Goal: Task Accomplishment & Management: Manage account settings

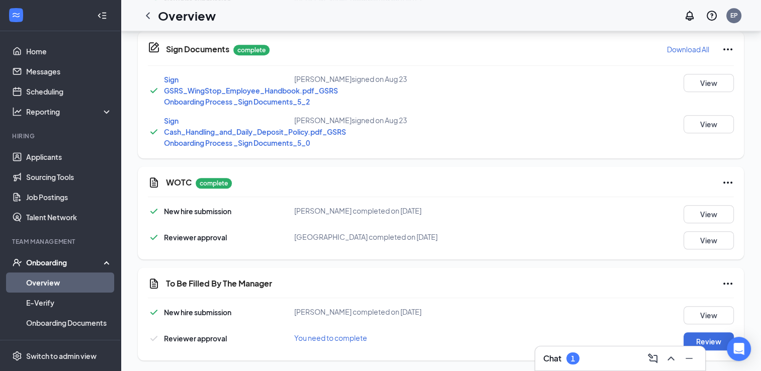
scroll to position [584, 0]
click at [708, 342] on button "Review" at bounding box center [709, 342] width 50 height 18
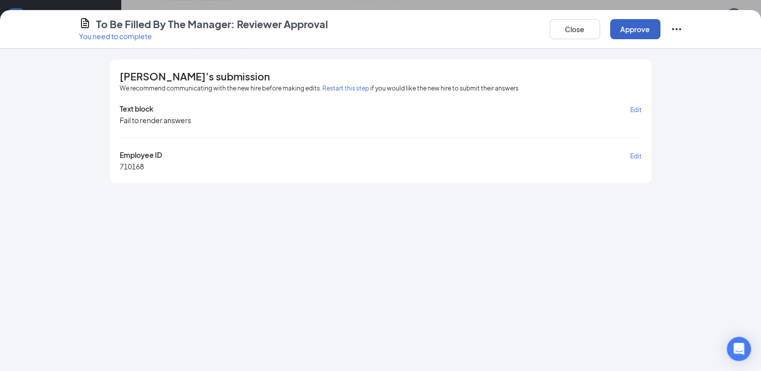
click at [634, 34] on button "Approve" at bounding box center [635, 29] width 50 height 20
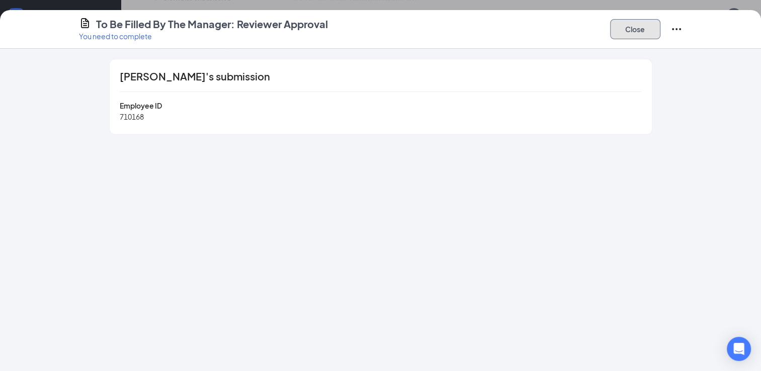
click at [634, 34] on button "Close" at bounding box center [635, 29] width 50 height 20
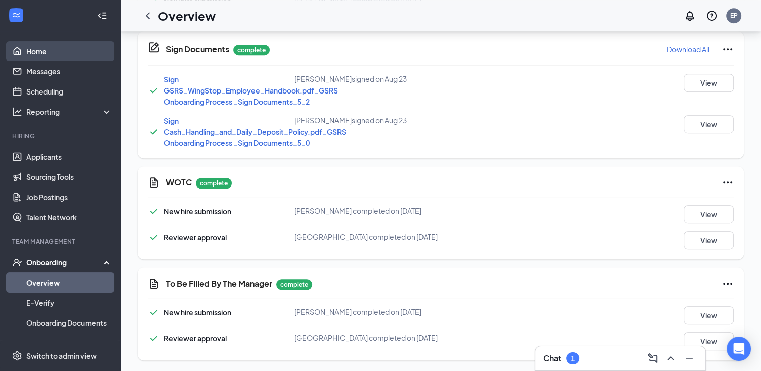
click at [33, 53] on link "Home" at bounding box center [69, 51] width 86 height 20
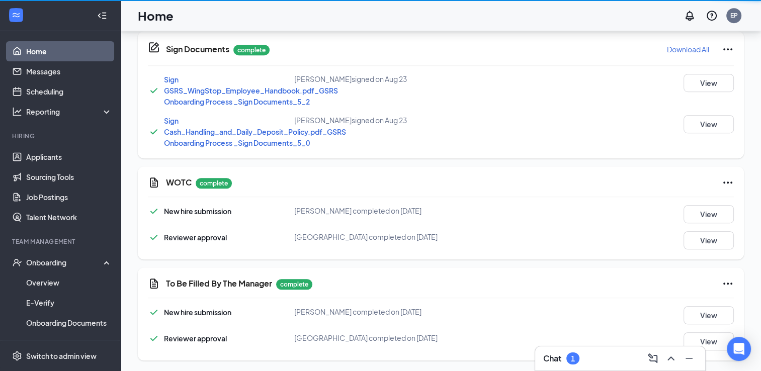
scroll to position [21, 0]
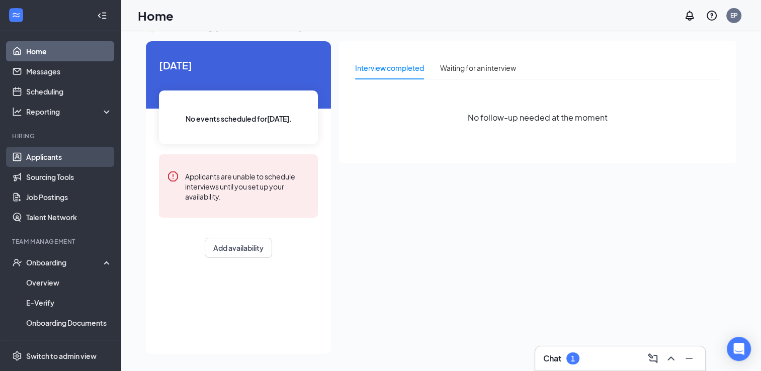
click at [32, 154] on link "Applicants" at bounding box center [69, 157] width 86 height 20
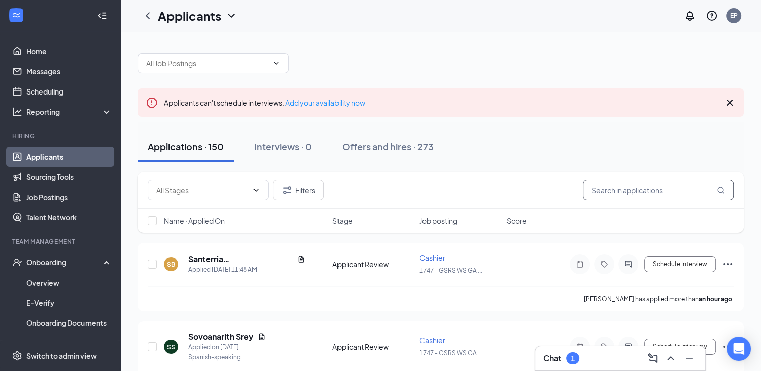
click at [620, 194] on input "text" at bounding box center [658, 190] width 151 height 20
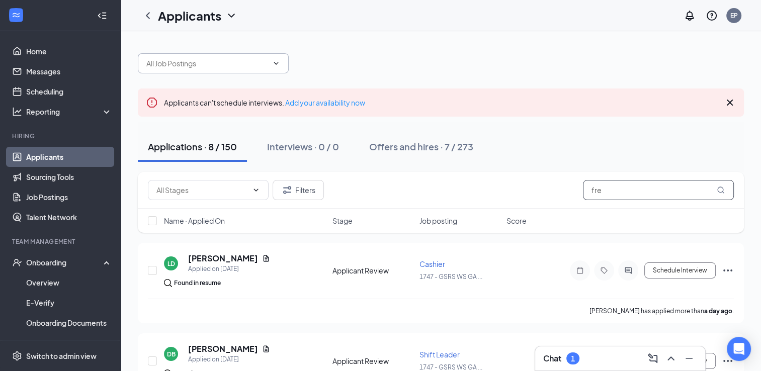
type input "fre"
click at [224, 58] on input "text" at bounding box center [207, 63] width 122 height 11
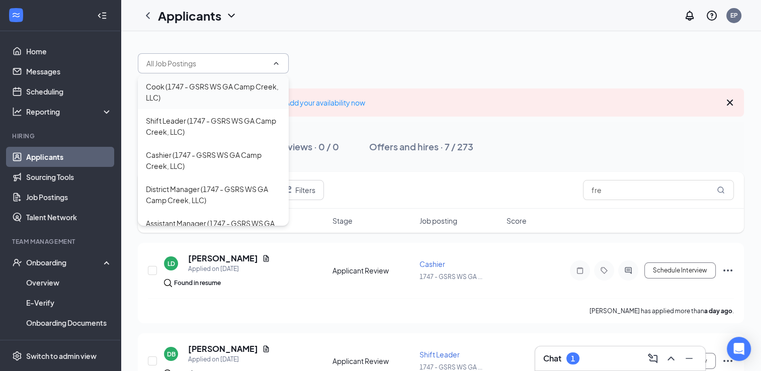
click at [224, 86] on div "Cook (1747 - GSRS WS GA Camp Creek, LLC)" at bounding box center [213, 92] width 135 height 22
type input "Cook (1747 - GSRS WS GA Camp Creek, LLC)"
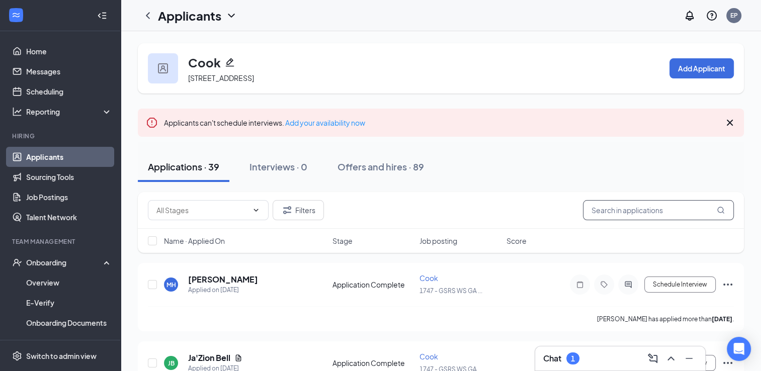
click at [606, 220] on input "text" at bounding box center [658, 210] width 151 height 20
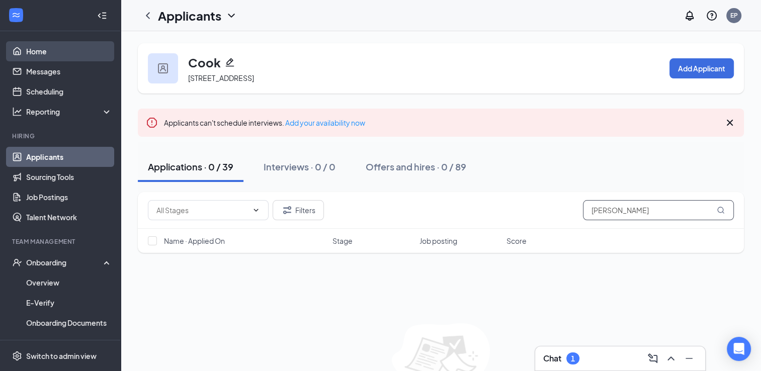
type input "[PERSON_NAME]"
click at [34, 51] on link "Home" at bounding box center [69, 51] width 86 height 20
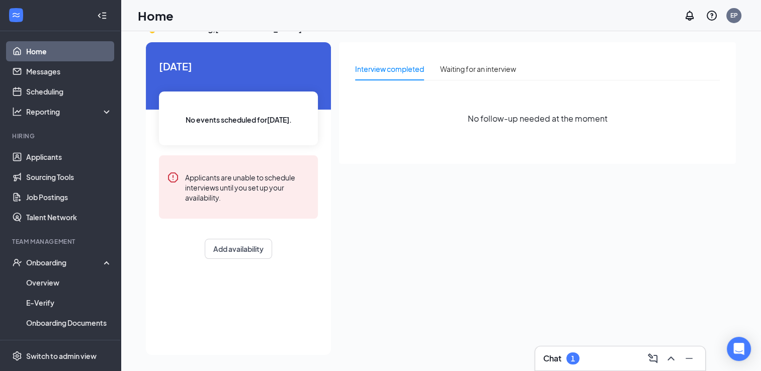
scroll to position [21, 0]
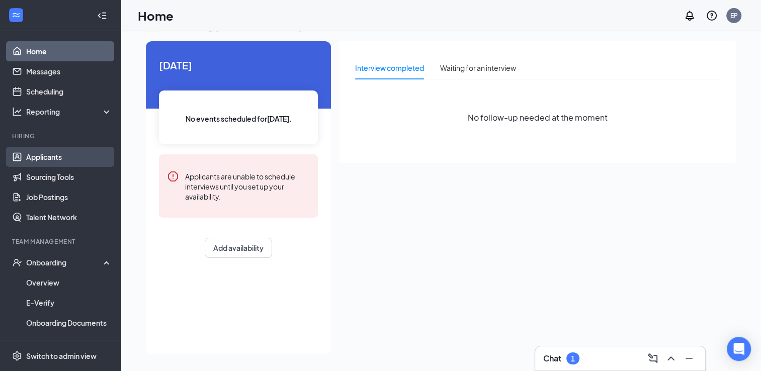
click at [56, 153] on link "Applicants" at bounding box center [69, 157] width 86 height 20
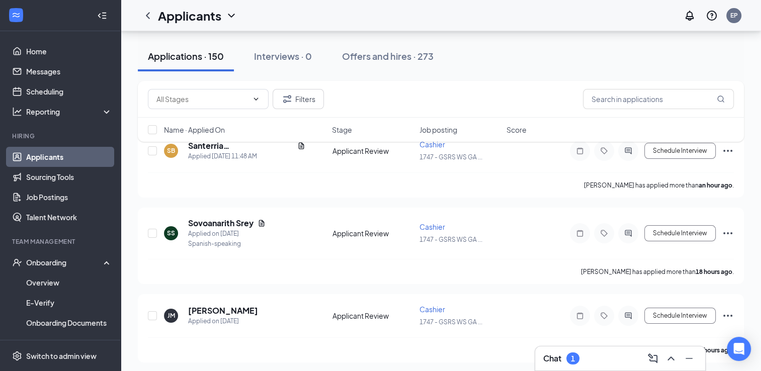
scroll to position [141, 0]
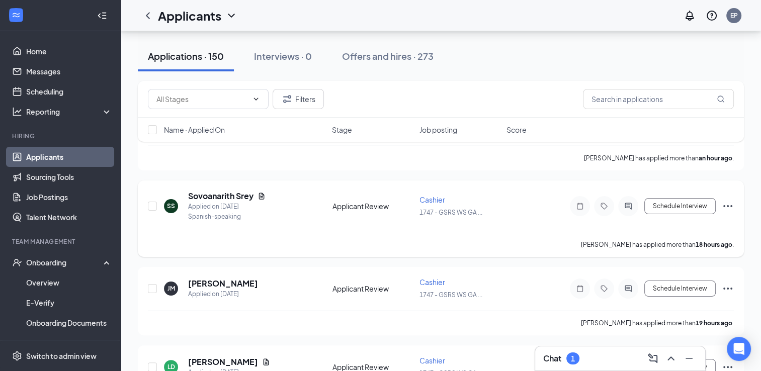
click at [732, 203] on icon "Ellipses" at bounding box center [728, 206] width 12 height 12
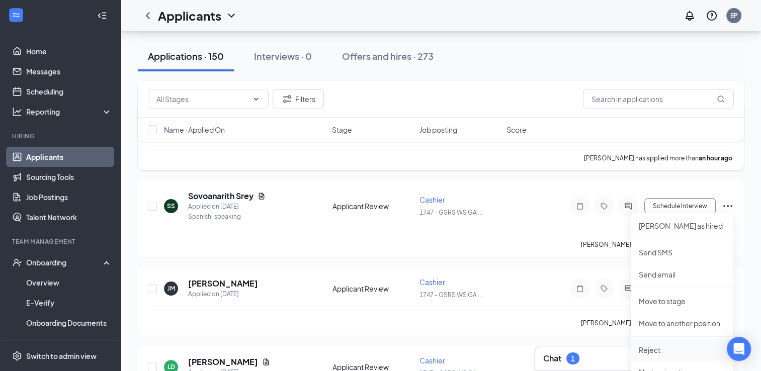
click at [656, 350] on p "Reject" at bounding box center [682, 350] width 87 height 10
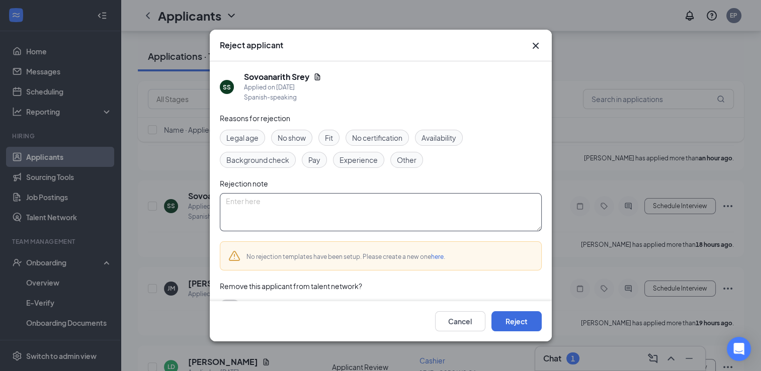
click at [373, 208] on textarea at bounding box center [381, 212] width 322 height 38
type textarea "d"
type textarea "Didn't show or call to cancel interview at [STREET_ADDRESS] Ste 830. [GEOGRAPHI…"
click at [301, 138] on span "No show" at bounding box center [292, 137] width 28 height 11
click at [286, 135] on span "No show" at bounding box center [292, 137] width 28 height 11
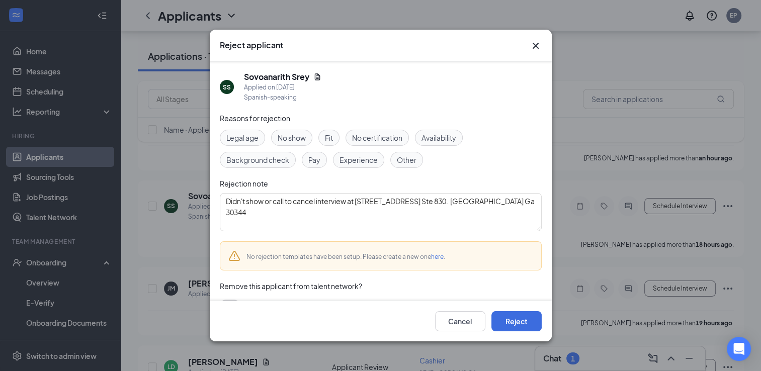
scroll to position [20, 0]
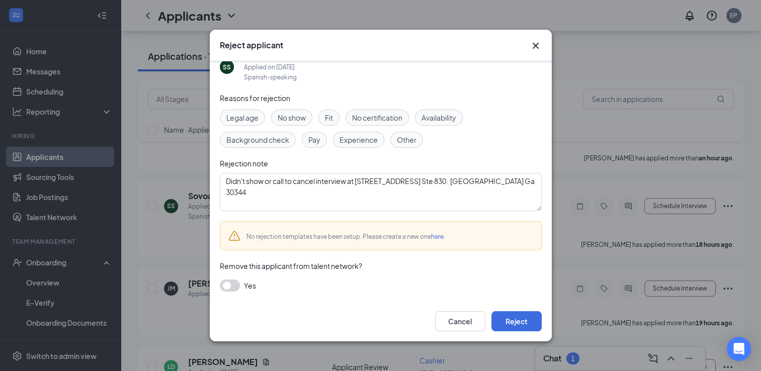
click at [235, 280] on button "button" at bounding box center [230, 286] width 20 height 12
click at [515, 322] on button "Reject" at bounding box center [517, 322] width 50 height 20
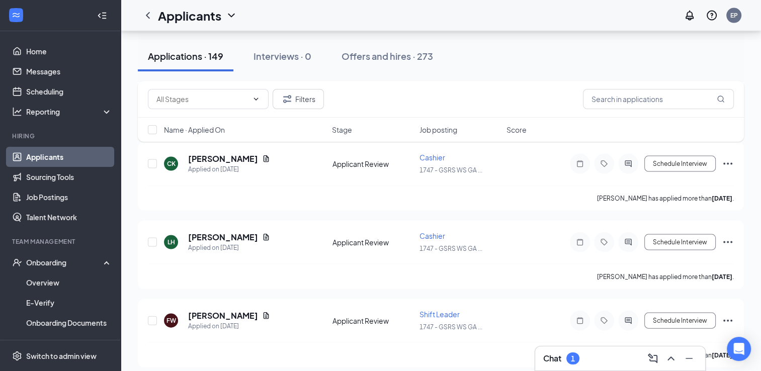
scroll to position [2174, 0]
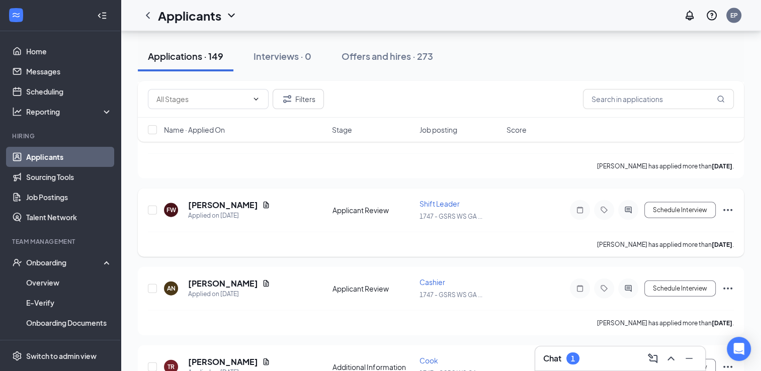
click at [731, 204] on icon "Ellipses" at bounding box center [728, 210] width 12 height 12
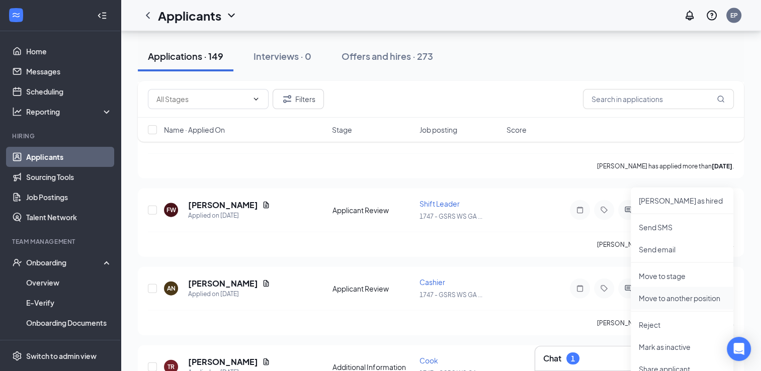
click at [673, 299] on p "Move to another position" at bounding box center [682, 298] width 87 height 10
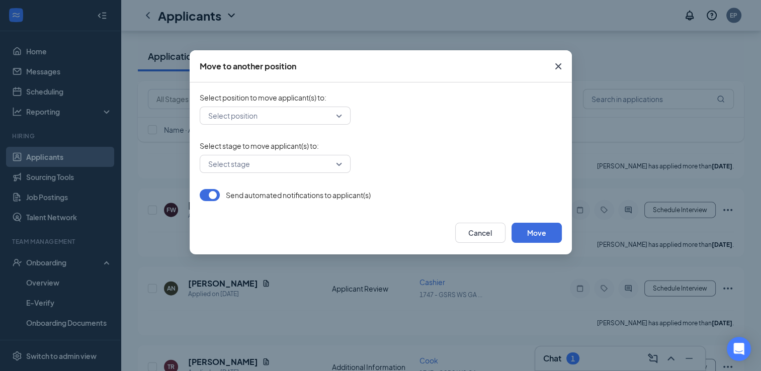
click at [342, 114] on div "Select position" at bounding box center [275, 116] width 151 height 18
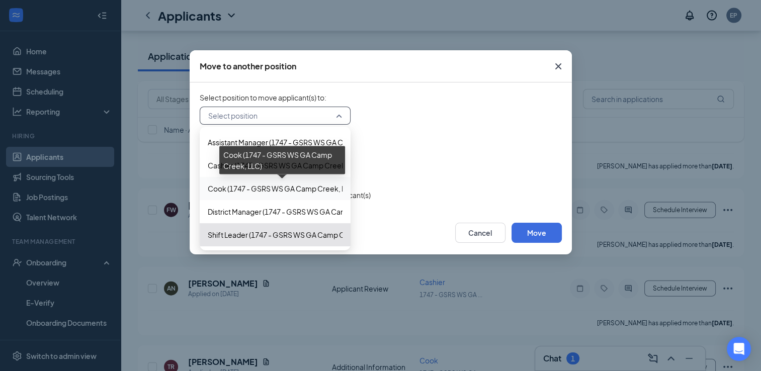
click at [300, 192] on span "Cook (1747 - GSRS WS GA Camp Creek, LLC)" at bounding box center [282, 188] width 148 height 11
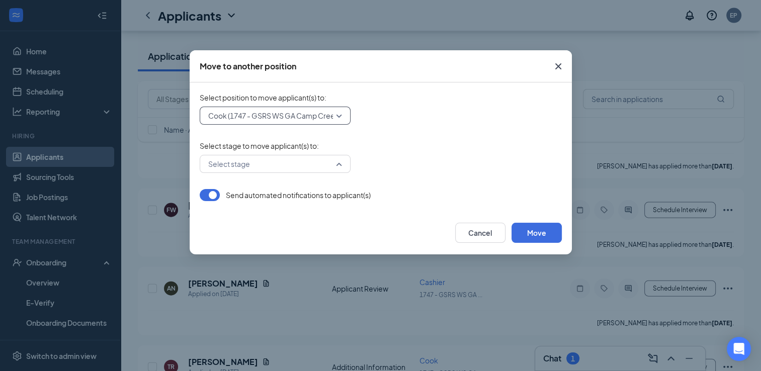
click at [339, 168] on div "Select stage" at bounding box center [275, 164] width 151 height 18
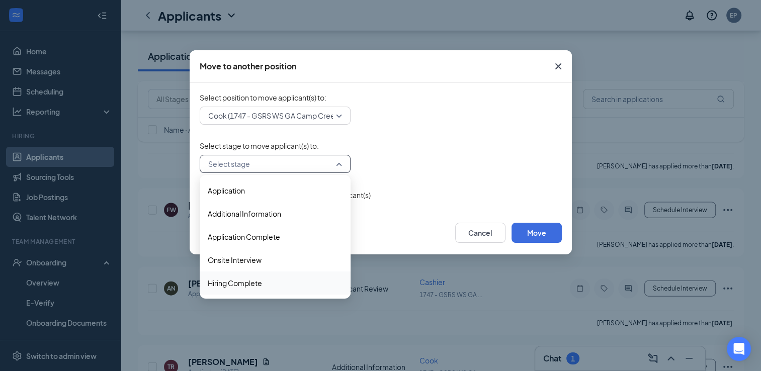
click at [274, 285] on span "Hiring Complete" at bounding box center [275, 283] width 135 height 11
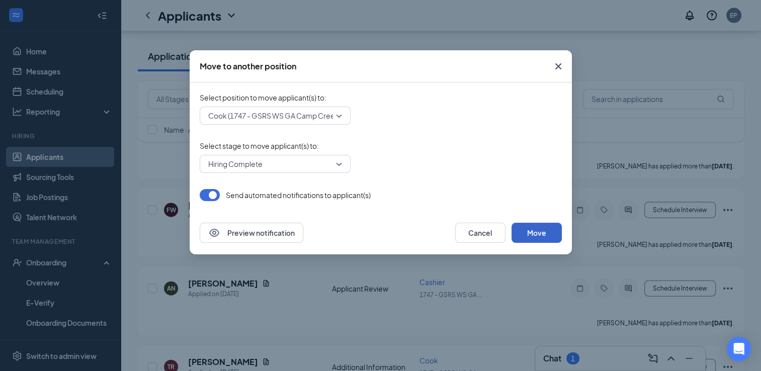
click at [533, 229] on button "Move" at bounding box center [537, 233] width 50 height 20
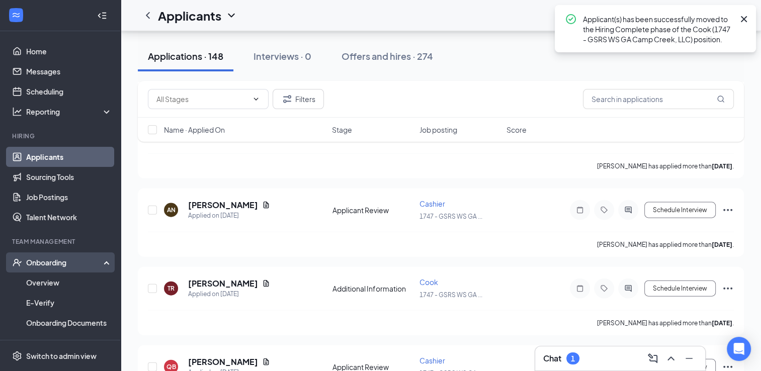
click at [78, 267] on div "Onboarding" at bounding box center [65, 263] width 78 height 10
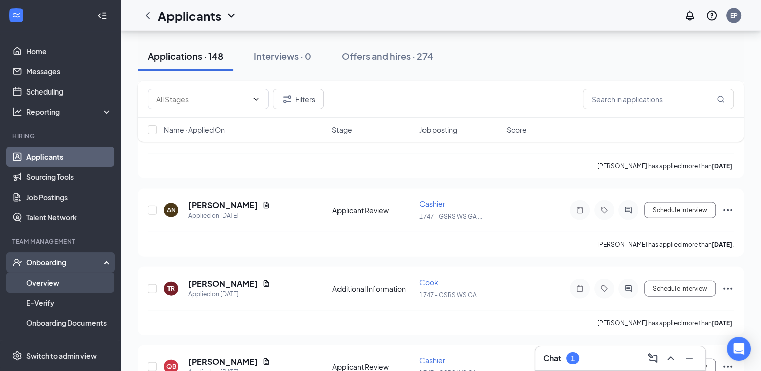
click at [66, 287] on link "Overview" at bounding box center [69, 283] width 86 height 20
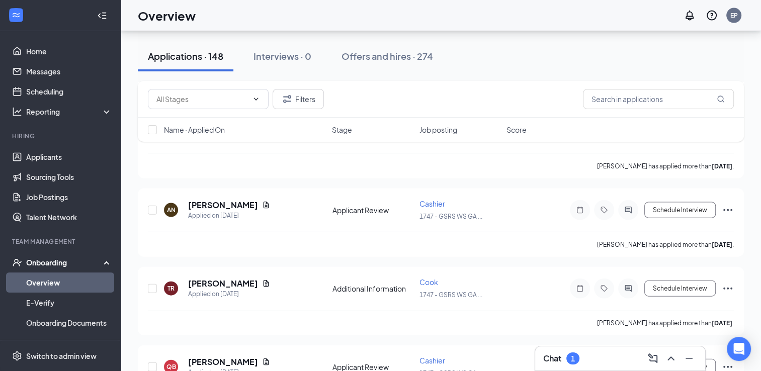
scroll to position [45, 0]
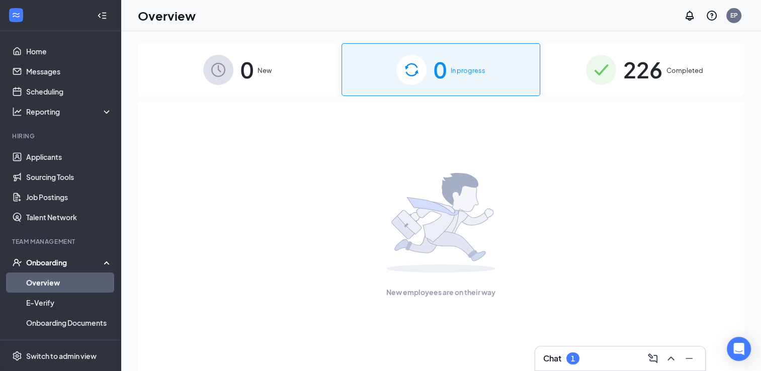
click at [628, 71] on span "226" at bounding box center [643, 69] width 39 height 35
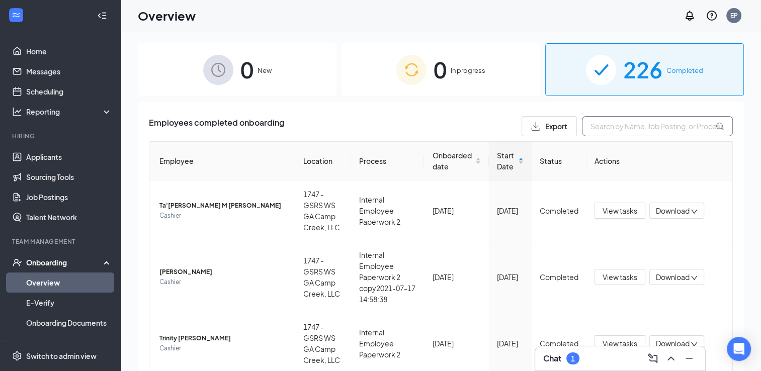
click at [606, 132] on input "text" at bounding box center [657, 126] width 151 height 20
click at [62, 266] on div "Onboarding" at bounding box center [65, 263] width 78 height 10
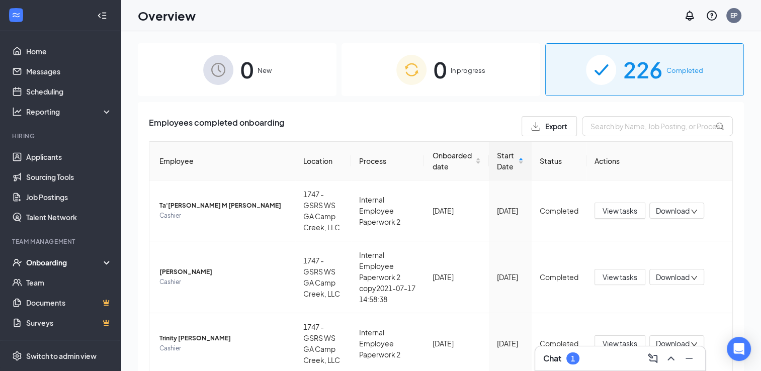
click at [68, 261] on div "Onboarding" at bounding box center [65, 263] width 78 height 10
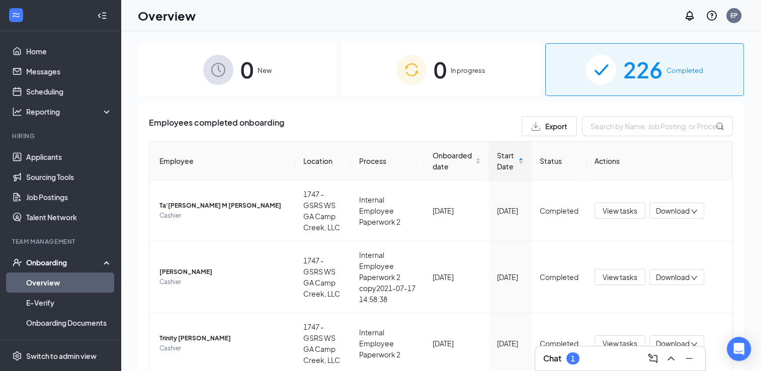
click at [85, 277] on link "Overview" at bounding box center [69, 283] width 86 height 20
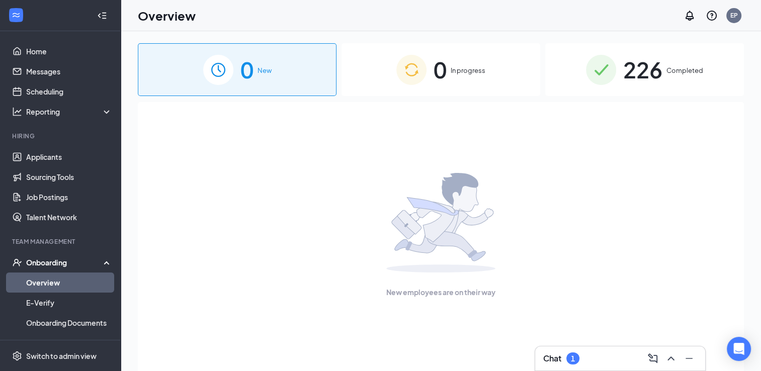
click at [70, 262] on div "Onboarding" at bounding box center [65, 263] width 78 height 10
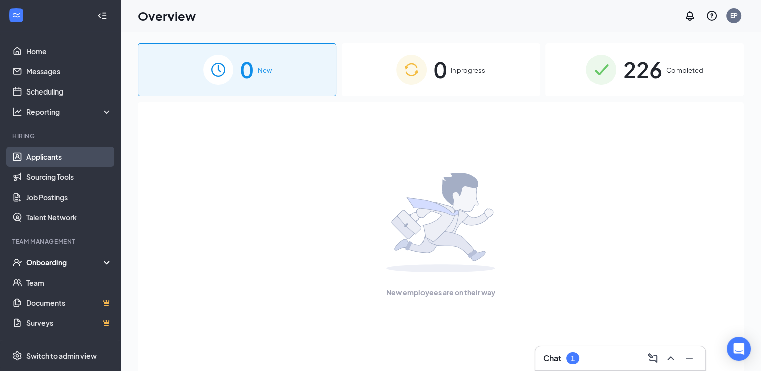
click at [57, 155] on link "Applicants" at bounding box center [69, 157] width 86 height 20
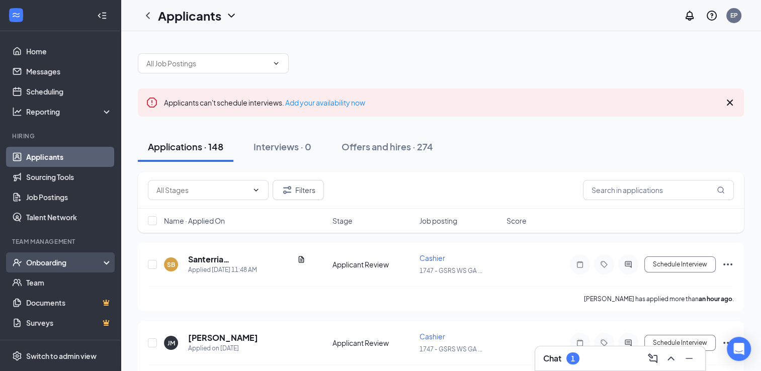
click at [54, 267] on div "Onboarding" at bounding box center [65, 263] width 78 height 10
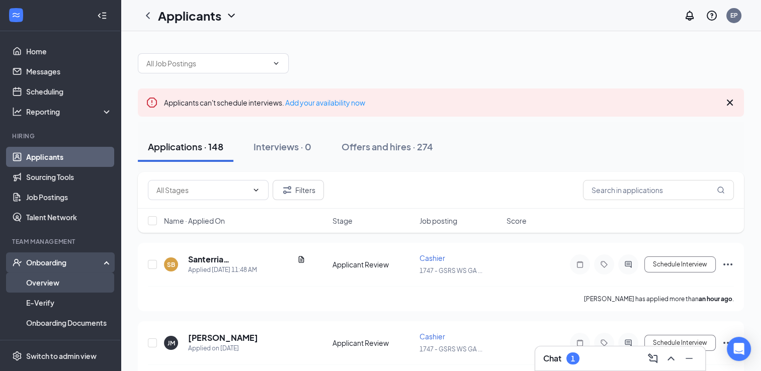
click at [52, 276] on link "Overview" at bounding box center [69, 283] width 86 height 20
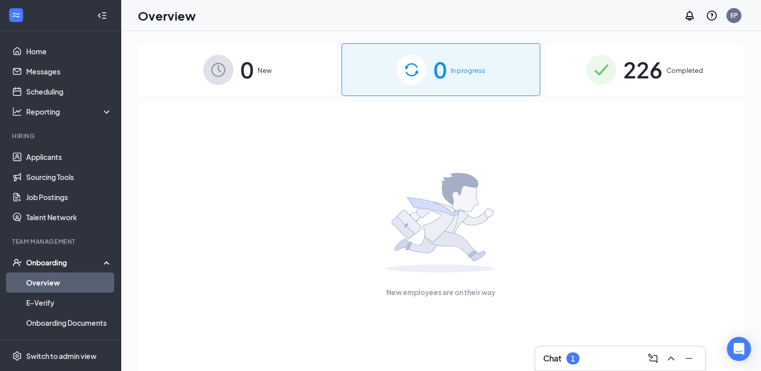
click at [52, 276] on link "Overview" at bounding box center [69, 283] width 86 height 20
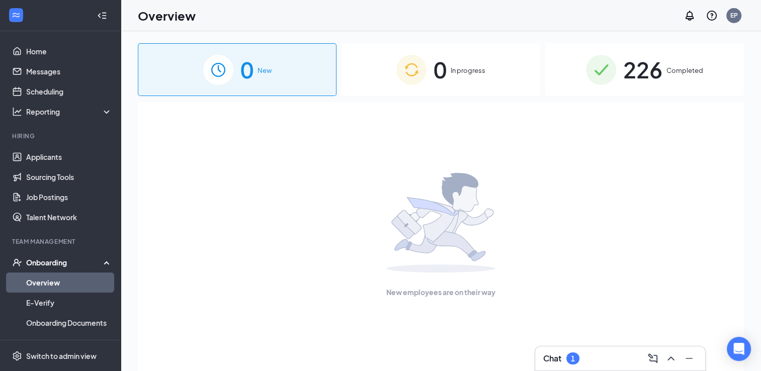
click at [633, 91] on div "226 Completed" at bounding box center [645, 69] width 199 height 53
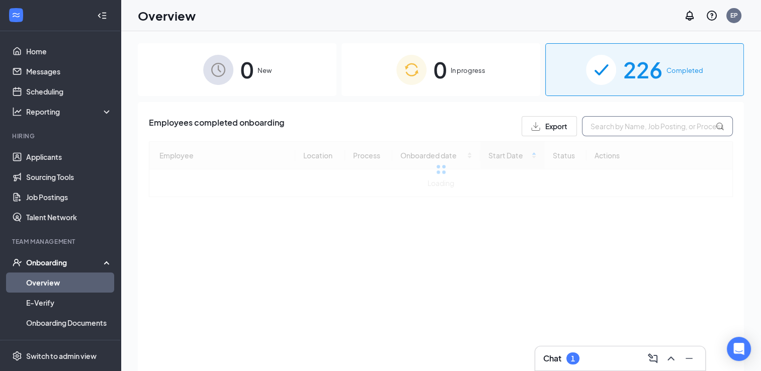
click at [619, 126] on input "text" at bounding box center [657, 126] width 151 height 20
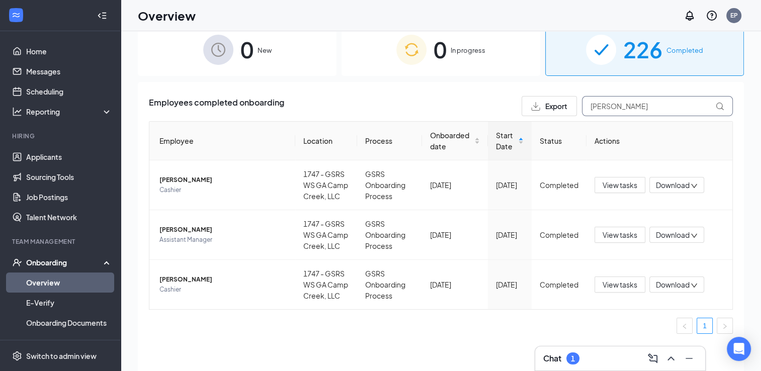
scroll to position [45, 0]
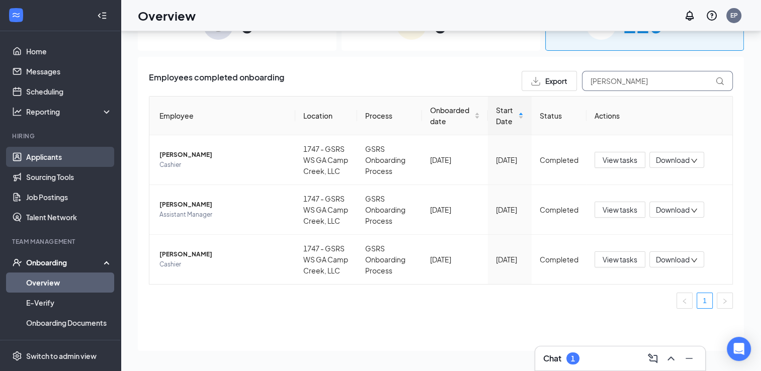
type input "[PERSON_NAME]"
click at [58, 160] on link "Applicants" at bounding box center [69, 157] width 86 height 20
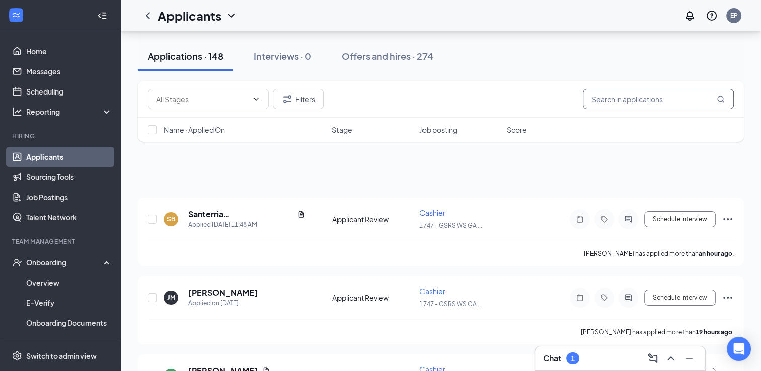
click at [616, 99] on input "text" at bounding box center [658, 99] width 151 height 20
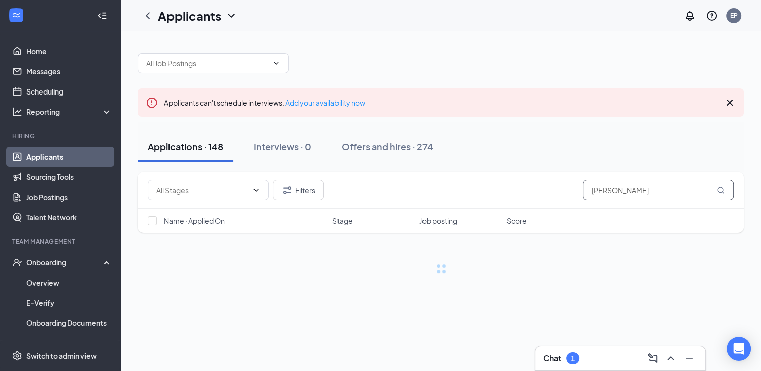
type input "[PERSON_NAME]"
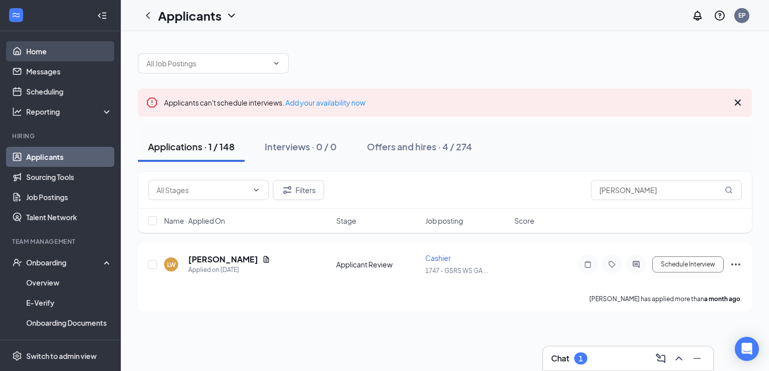
click at [41, 55] on link "Home" at bounding box center [69, 51] width 86 height 20
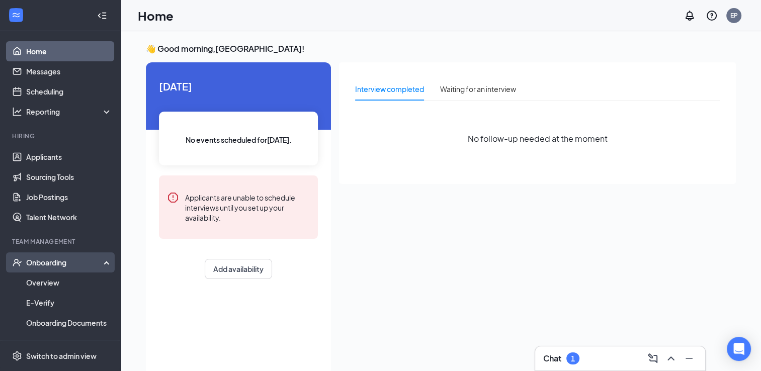
click at [24, 272] on div "Onboarding" at bounding box center [60, 263] width 121 height 20
click at [41, 287] on link "Overview" at bounding box center [69, 283] width 86 height 20
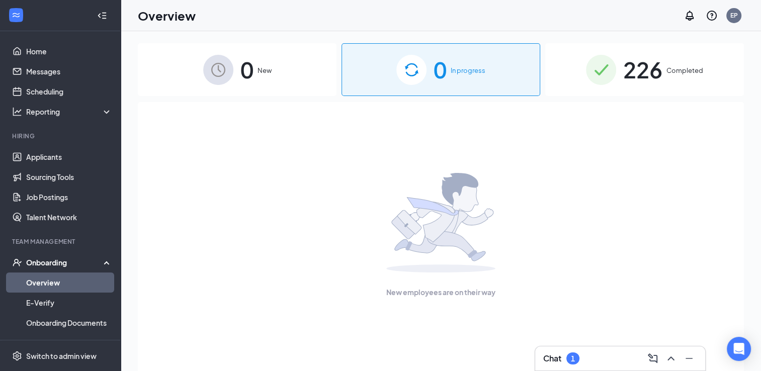
click at [431, 64] on div "0 In progress" at bounding box center [441, 69] width 199 height 53
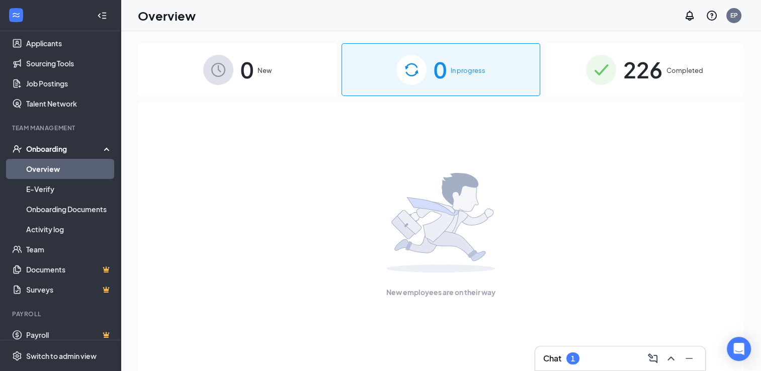
scroll to position [123, 0]
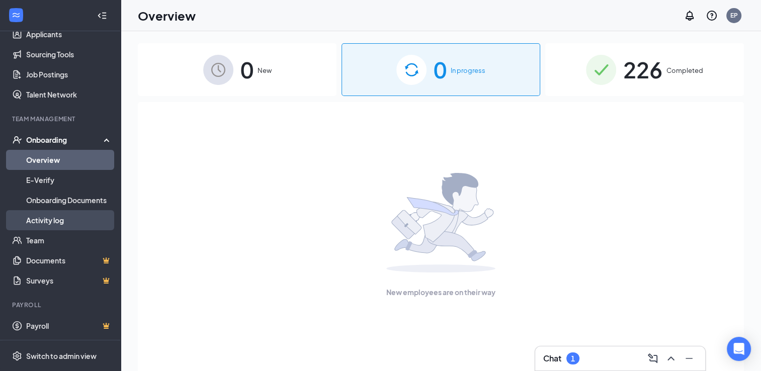
click at [60, 223] on link "Activity log" at bounding box center [69, 220] width 86 height 20
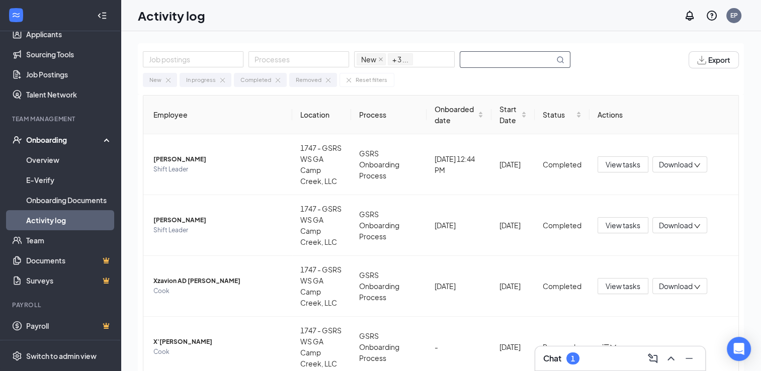
click at [489, 60] on input "text" at bounding box center [507, 60] width 94 height 16
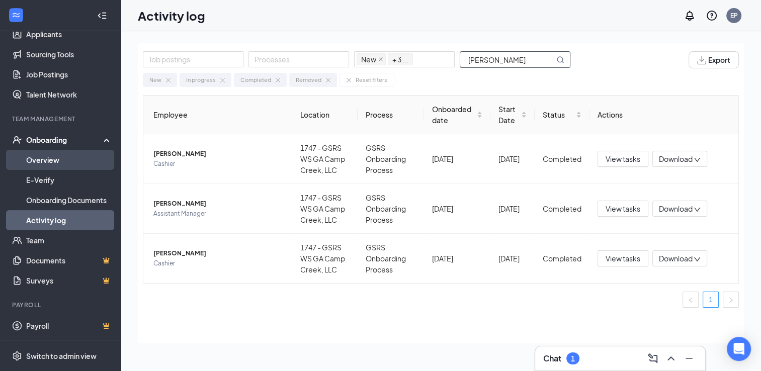
type input "[PERSON_NAME]"
click at [48, 160] on link "Overview" at bounding box center [69, 160] width 86 height 20
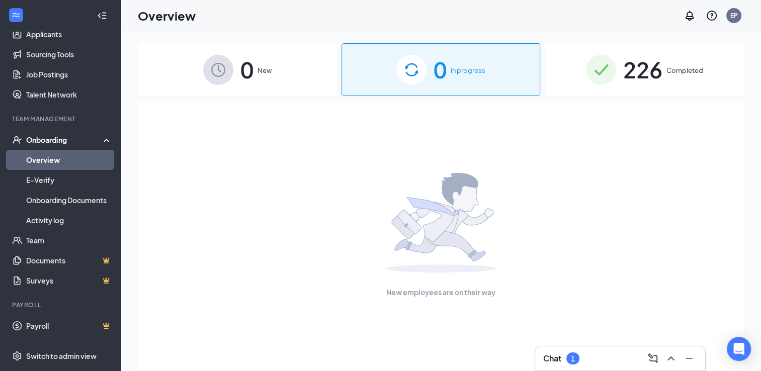
click at [269, 75] on span "New" at bounding box center [265, 70] width 14 height 10
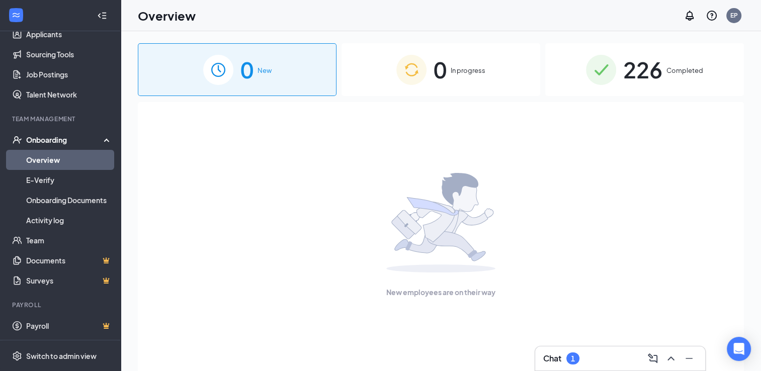
click at [451, 76] on div "0 In progress" at bounding box center [441, 69] width 199 height 53
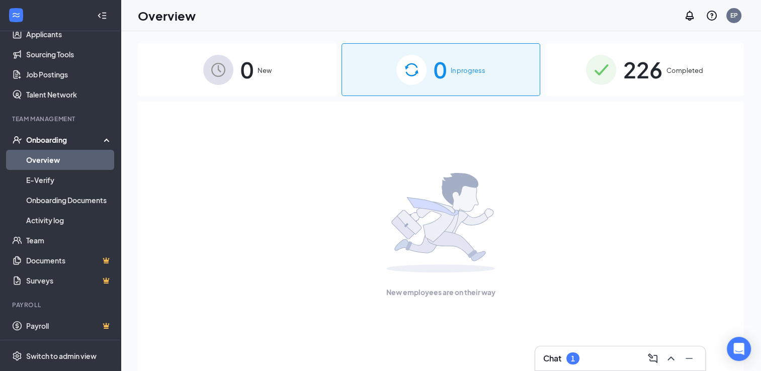
click at [645, 60] on span "226" at bounding box center [643, 69] width 39 height 35
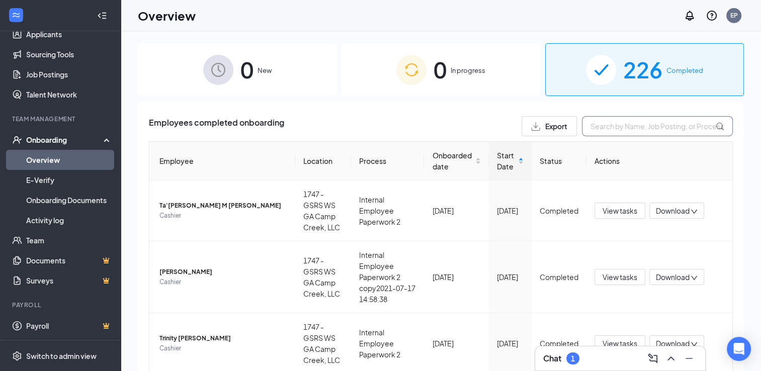
click at [624, 128] on input "text" at bounding box center [657, 126] width 151 height 20
type input "[PERSON_NAME]"
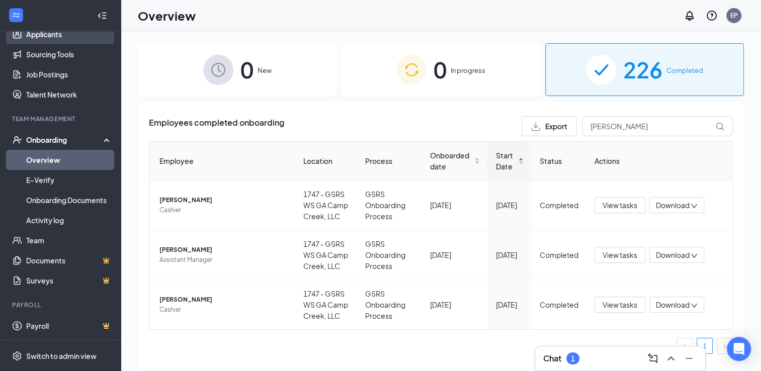
click at [44, 37] on link "Applicants" at bounding box center [69, 34] width 86 height 20
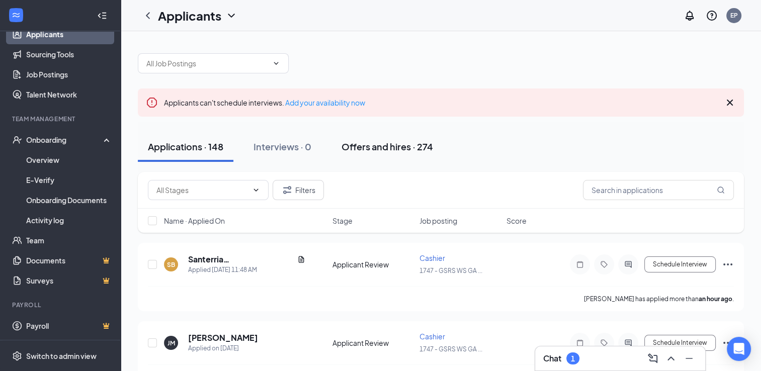
click at [371, 146] on div "Offers and hires · 274" at bounding box center [388, 146] width 92 height 13
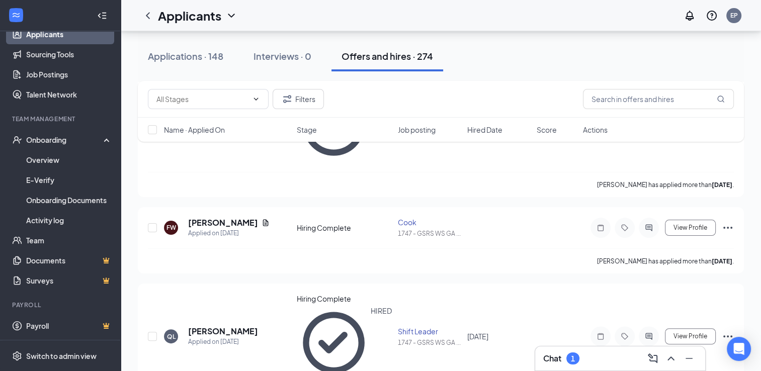
scroll to position [168, 0]
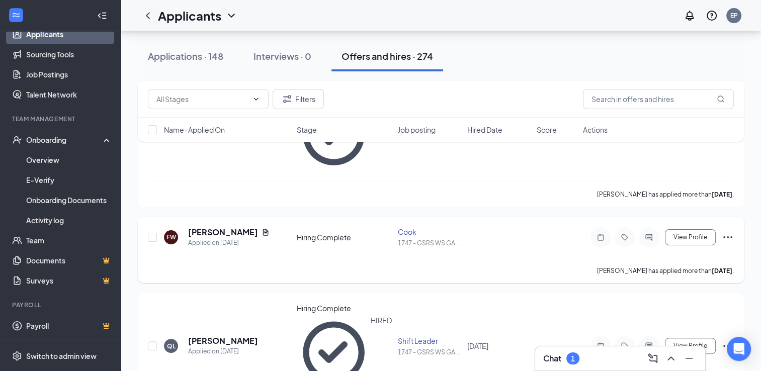
click at [726, 231] on icon "Ellipses" at bounding box center [728, 237] width 12 height 12
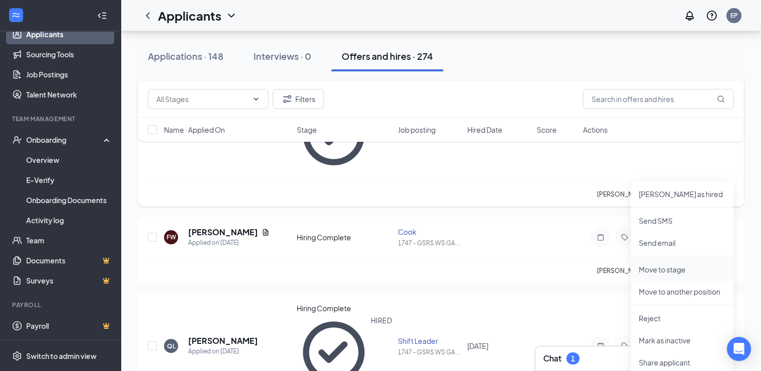
click at [678, 273] on p "Move to stage" at bounding box center [682, 270] width 87 height 10
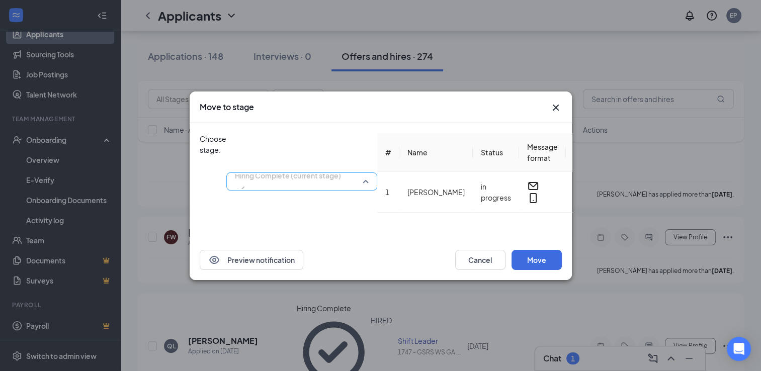
click at [369, 174] on span "Hiring Complete (current stage)" at bounding box center [302, 181] width 134 height 15
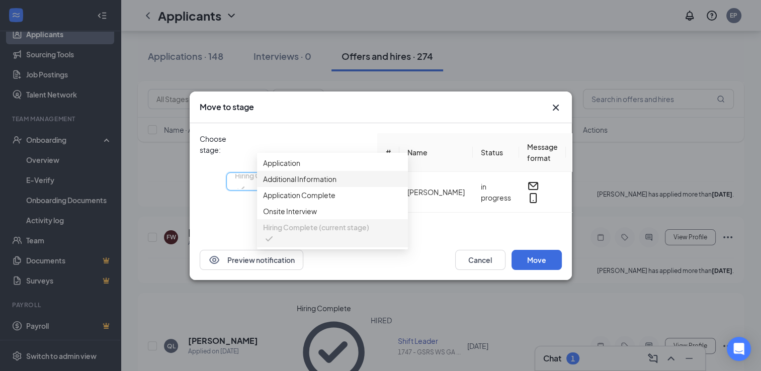
click at [344, 174] on span "Additional Information" at bounding box center [332, 179] width 139 height 11
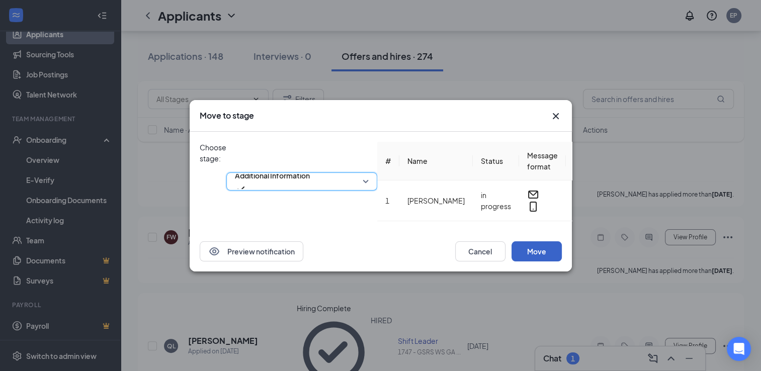
click at [547, 261] on button "Move" at bounding box center [537, 252] width 50 height 20
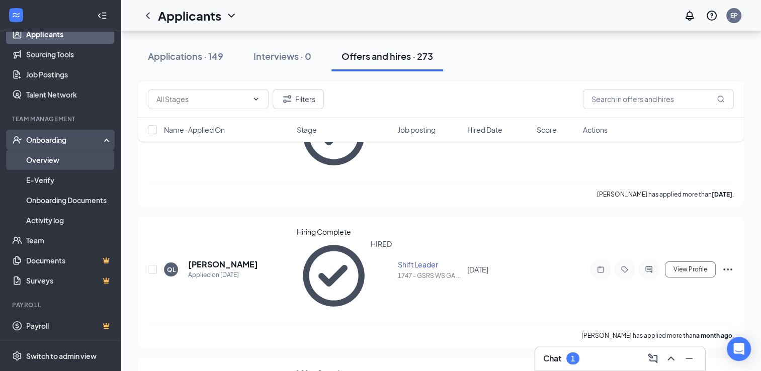
click at [40, 161] on link "Overview" at bounding box center [69, 160] width 86 height 20
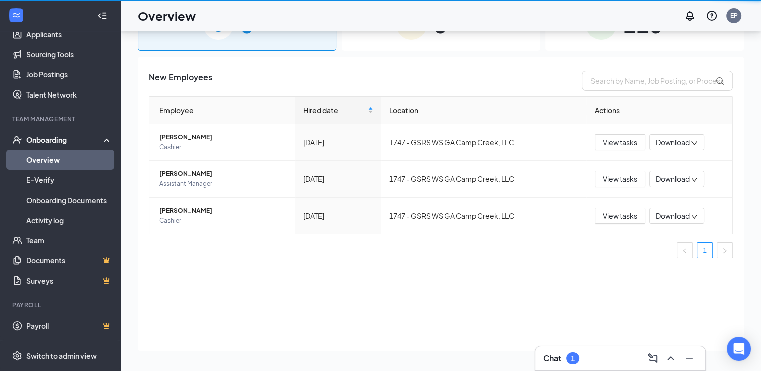
scroll to position [45, 0]
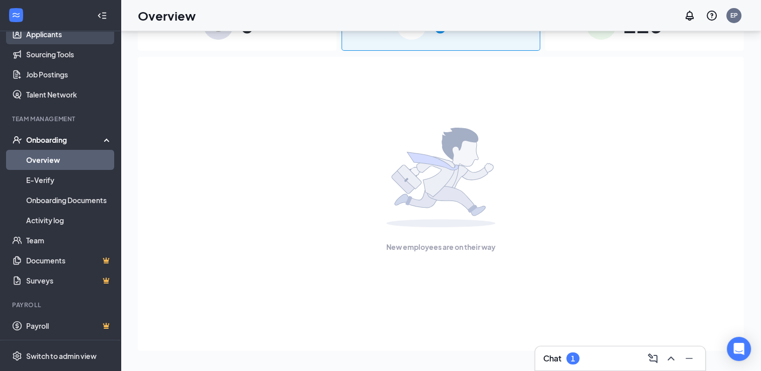
click at [60, 32] on link "Applicants" at bounding box center [69, 34] width 86 height 20
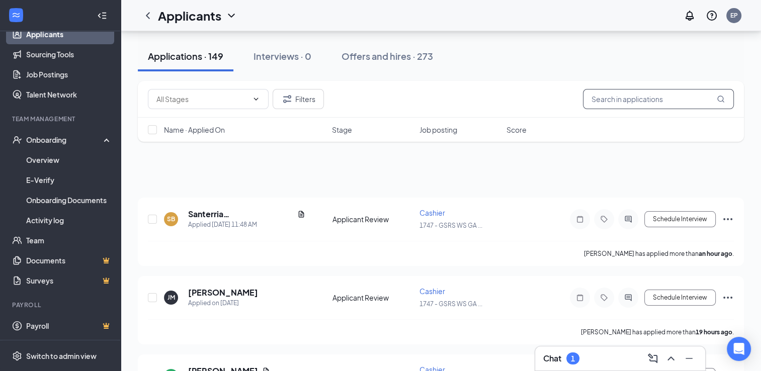
click at [614, 105] on input "text" at bounding box center [658, 99] width 151 height 20
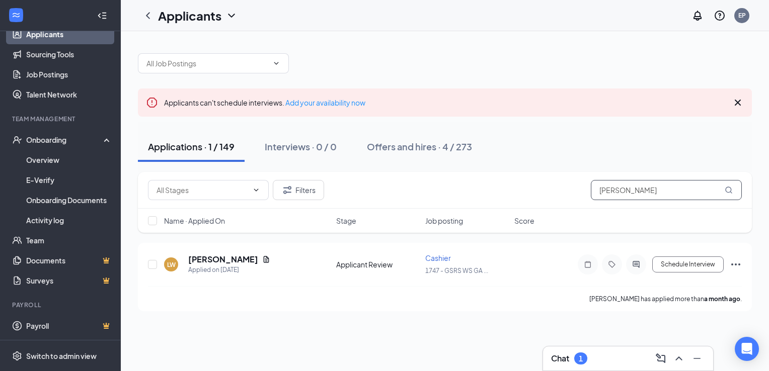
type input "[PERSON_NAME]"
click at [219, 149] on div "Applications · 1 / 149" at bounding box center [191, 146] width 87 height 13
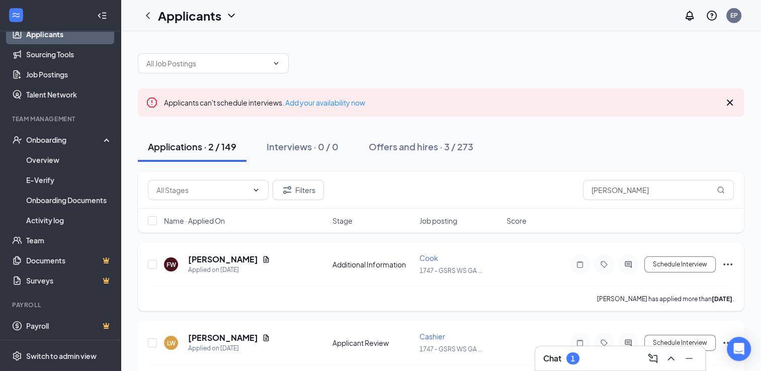
click at [726, 264] on icon "Ellipses" at bounding box center [728, 265] width 12 height 12
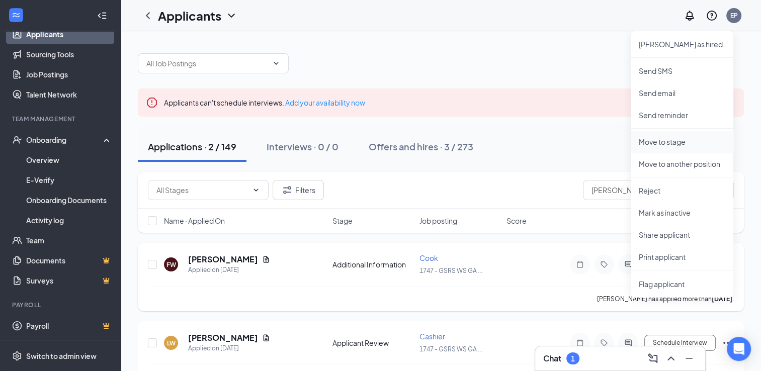
click at [667, 143] on p "Move to stage" at bounding box center [682, 142] width 87 height 10
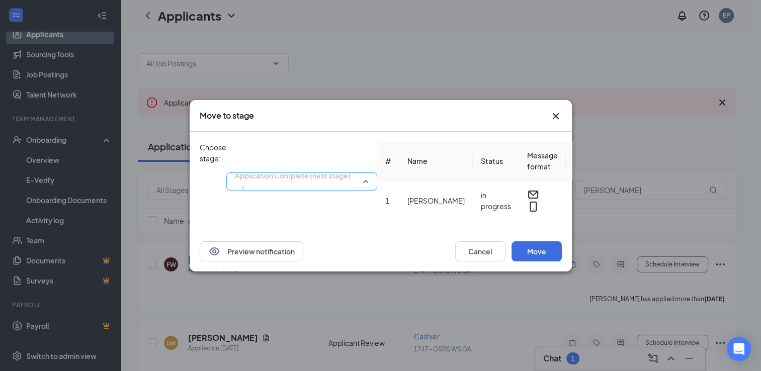
click at [377, 145] on div "Application Complete (next stage) 3729588 3729589 Application Additional Inform…" at bounding box center [301, 182] width 151 height 80
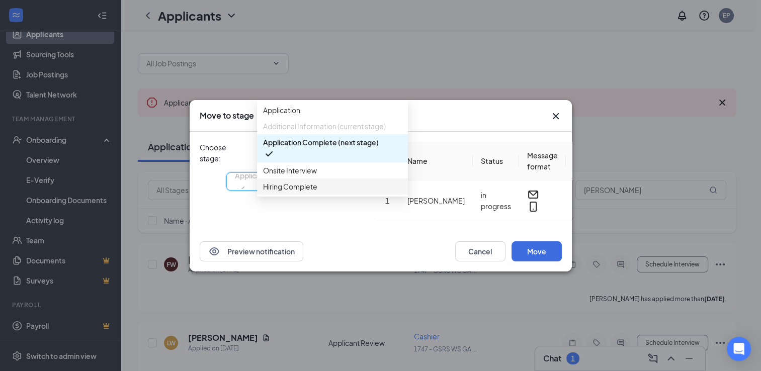
click at [333, 192] on span "Hiring Complete" at bounding box center [332, 186] width 139 height 11
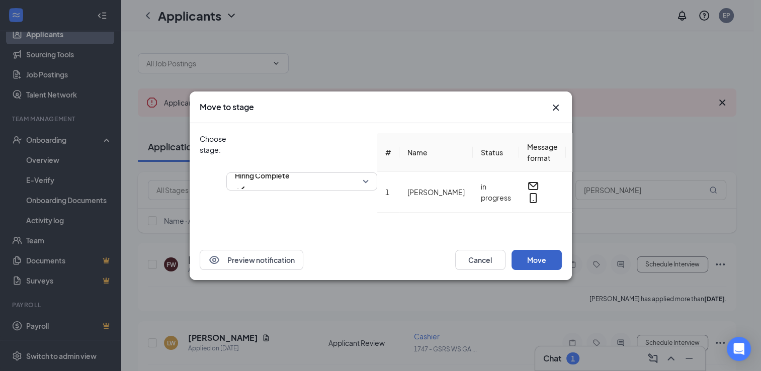
click at [552, 270] on button "Move" at bounding box center [537, 260] width 50 height 20
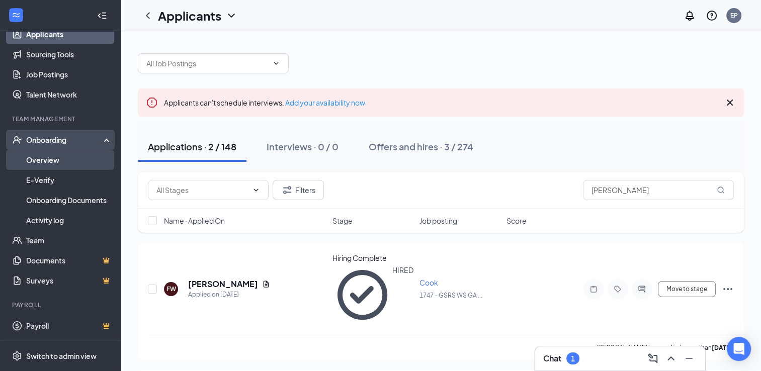
click at [60, 155] on link "Overview" at bounding box center [69, 160] width 86 height 20
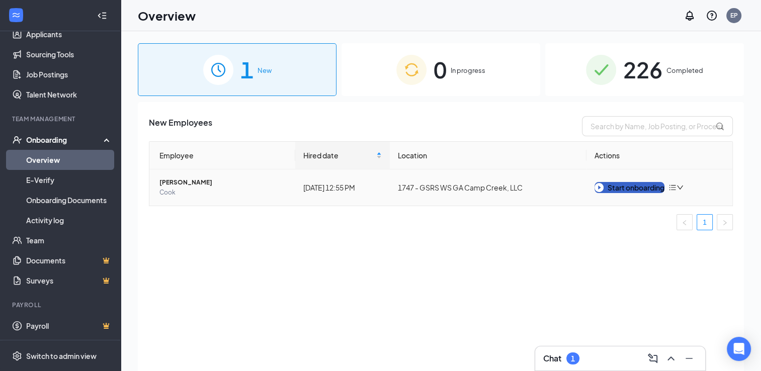
click at [630, 187] on div "Start onboarding" at bounding box center [630, 187] width 70 height 11
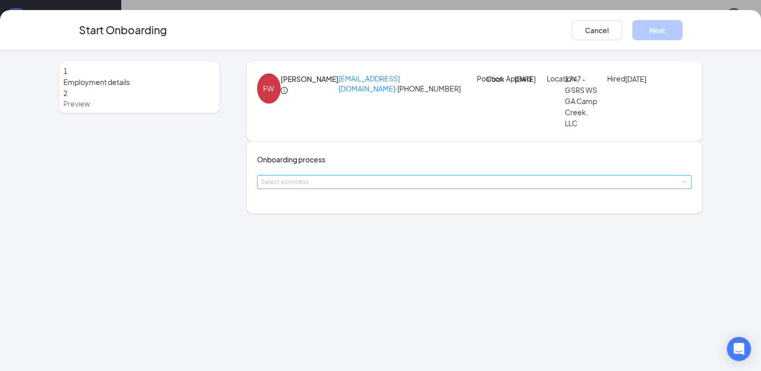
click at [415, 187] on div "Select a process" at bounding box center [472, 182] width 423 height 10
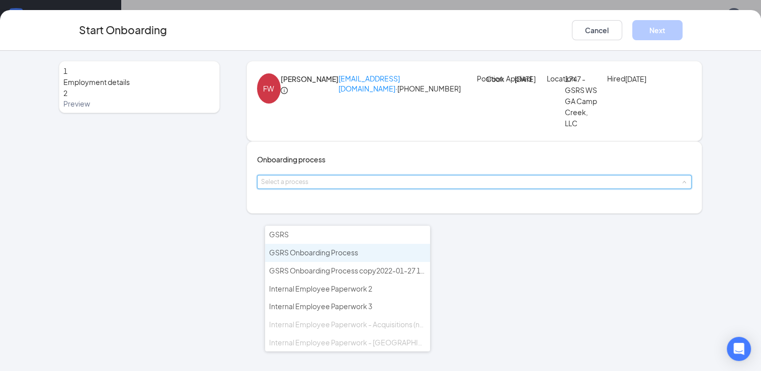
click at [374, 258] on li "GSRS Onboarding Process" at bounding box center [347, 253] width 165 height 18
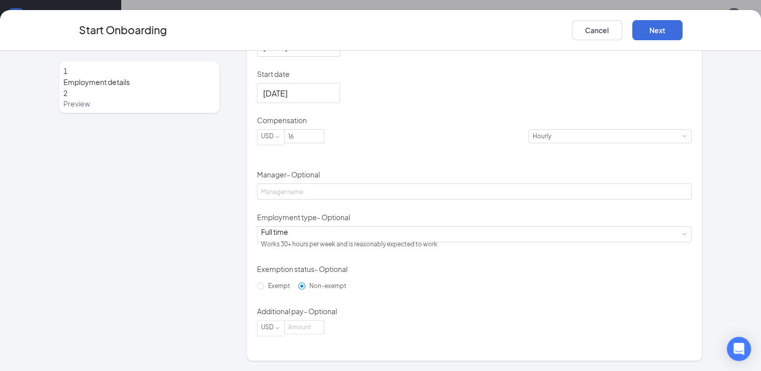
scroll to position [275, 0]
click at [315, 136] on input "16" at bounding box center [304, 136] width 39 height 13
type input "15"
click at [660, 30] on button "Next" at bounding box center [658, 30] width 50 height 20
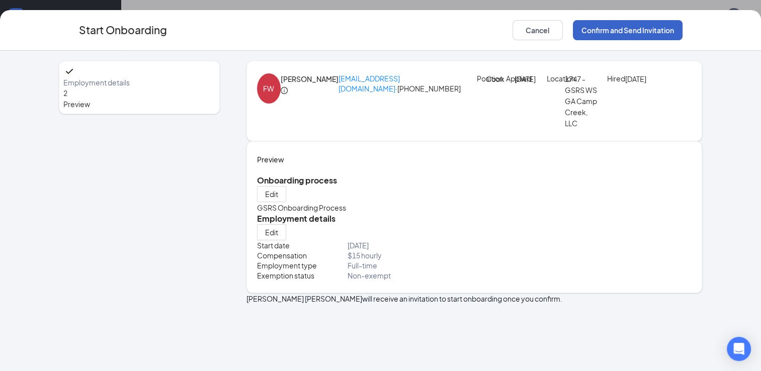
click at [634, 23] on button "Confirm and Send Invitation" at bounding box center [628, 30] width 110 height 20
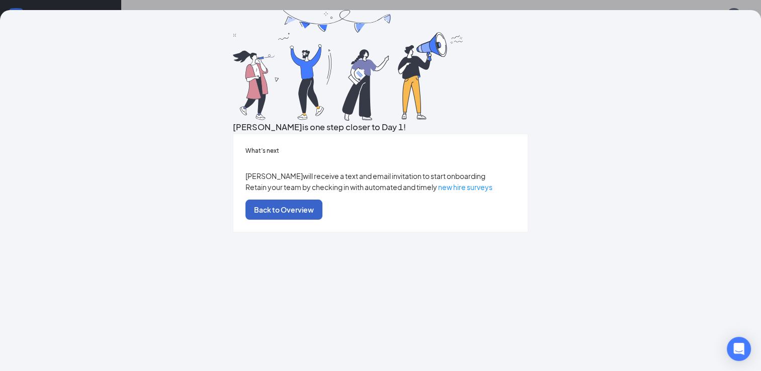
click at [323, 220] on button "Back to Overview" at bounding box center [284, 210] width 77 height 20
